Goal: Information Seeking & Learning: Find specific fact

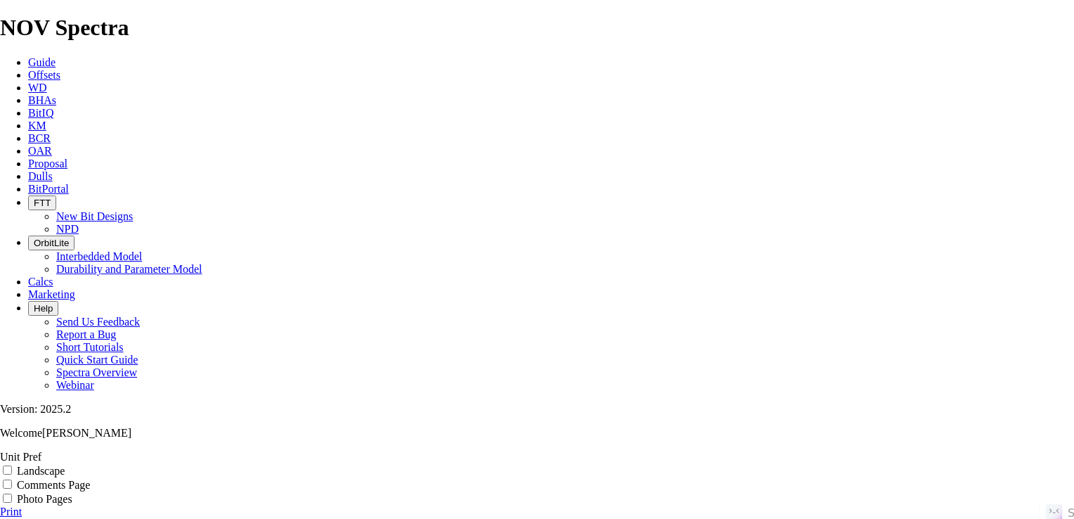
drag, startPoint x: 0, startPoint y: 0, endPoint x: 183, endPoint y: 17, distance: 183.5
click at [56, 56] on link "Guide" at bounding box center [41, 62] width 27 height 12
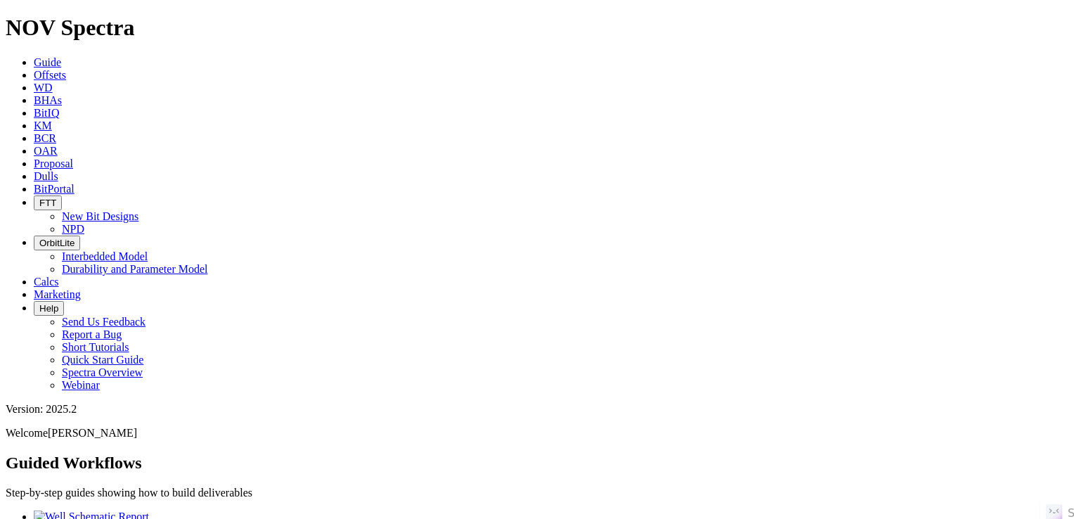
click at [66, 69] on span "Offsets" at bounding box center [50, 75] width 32 height 12
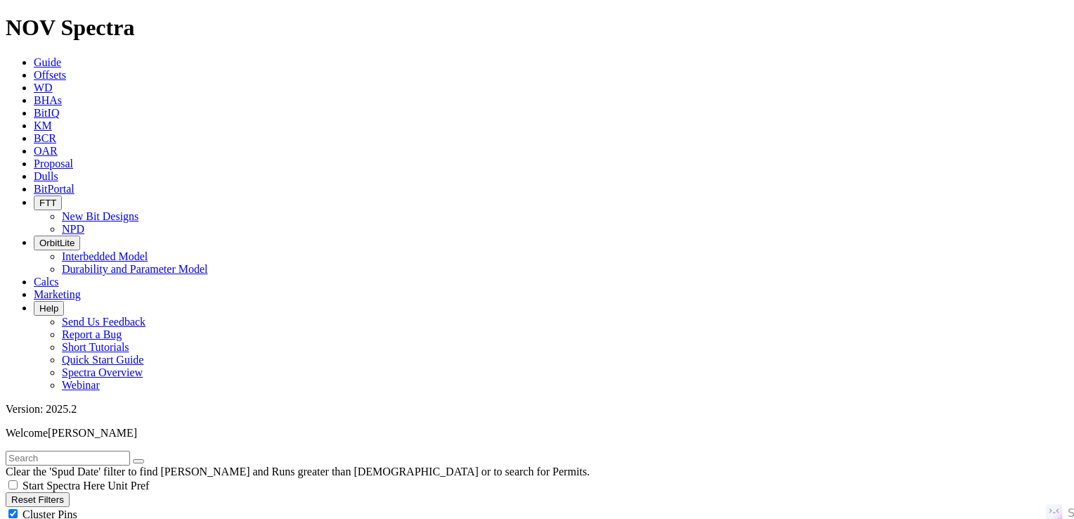
click at [130, 450] on input "text" at bounding box center [68, 457] width 124 height 15
paste input "[PERSON_NAME] 31-33 3H"
type input "[PERSON_NAME] 31-33 3H"
click at [147, 459] on button "submit" at bounding box center [152, 461] width 11 height 4
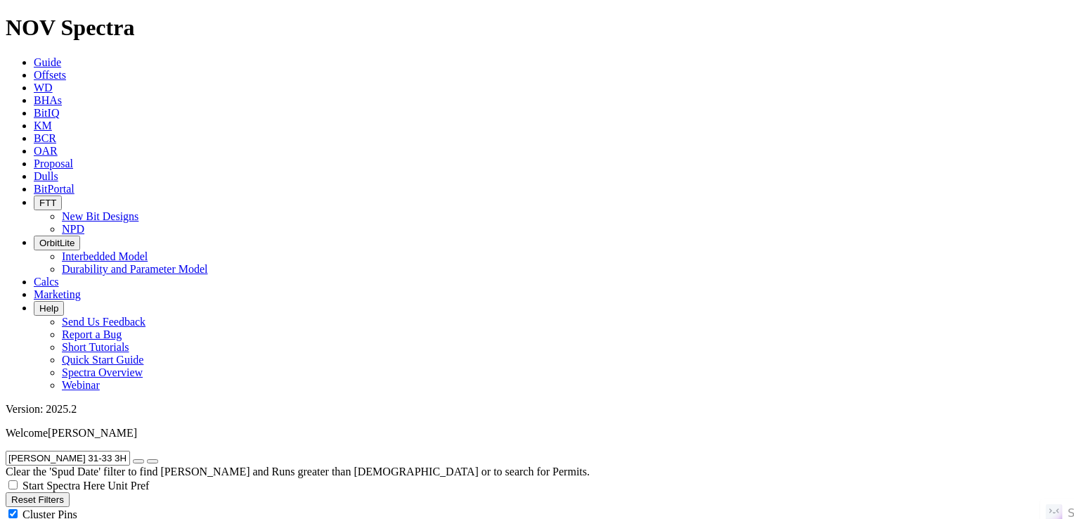
click at [70, 492] on button "Reset Filters" at bounding box center [38, 499] width 64 height 15
radio input "true"
radio input "false"
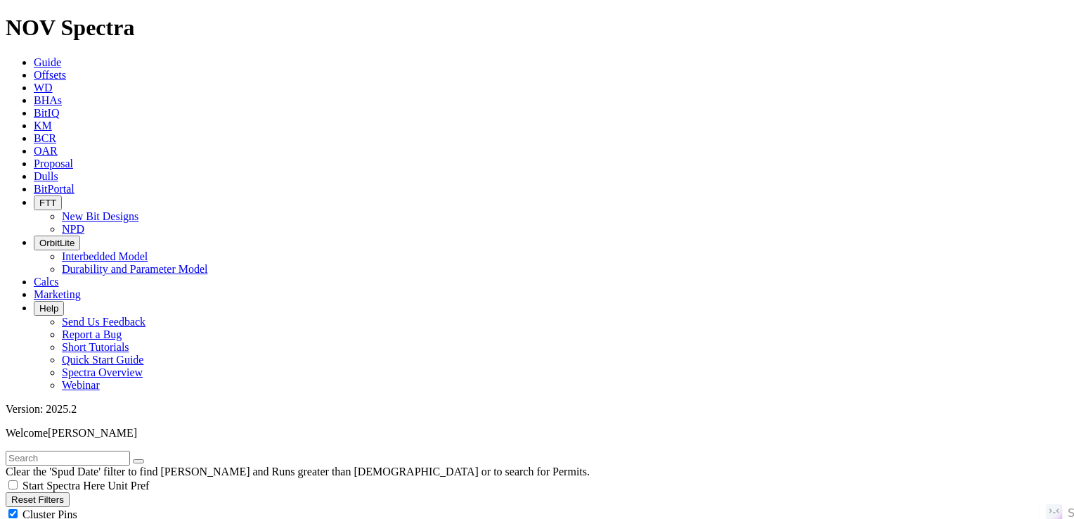
radio input "true"
radio input "false"
click at [108, 450] on input "text" at bounding box center [68, 457] width 124 height 15
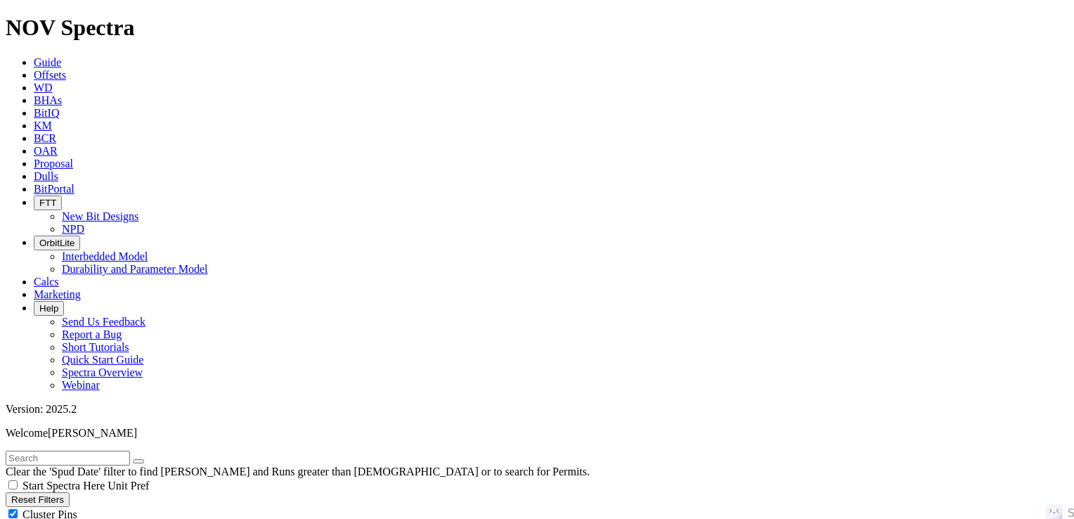
paste input "[PERSON_NAME] 31-33 3H"
type input "[PERSON_NAME] 31-33 3H"
click at [152, 461] on icon "submit" at bounding box center [152, 461] width 0 height 0
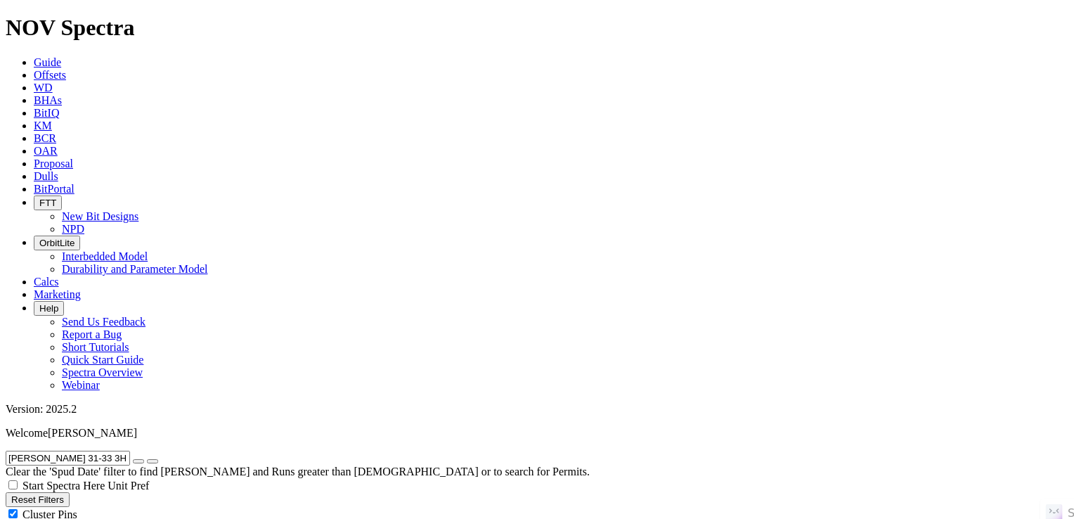
scroll to position [0, 0]
drag, startPoint x: 936, startPoint y: 88, endPoint x: 937, endPoint y: 98, distance: 10.6
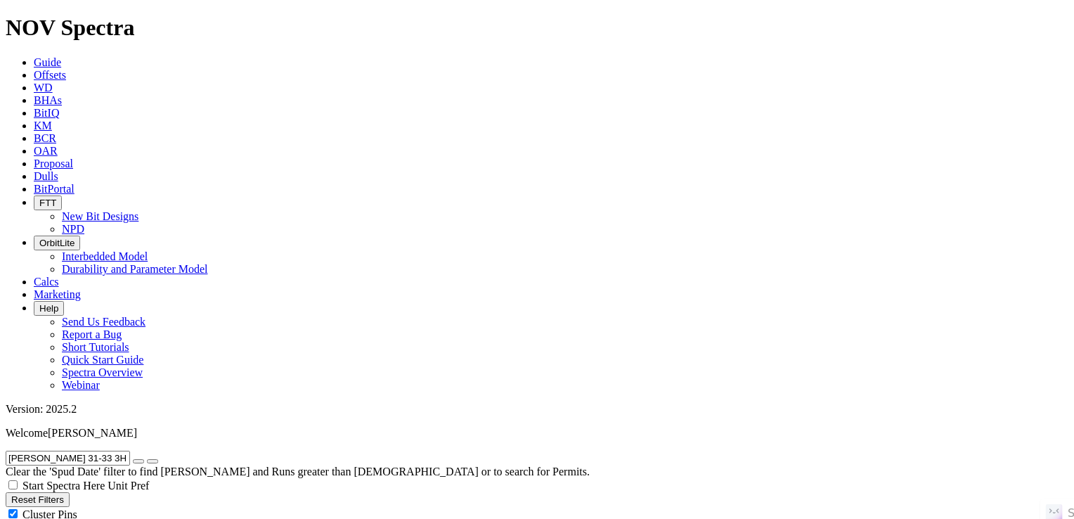
scroll to position [95, 0]
drag, startPoint x: 1034, startPoint y: 268, endPoint x: 1044, endPoint y: 268, distance: 9.1
